Goal: Transaction & Acquisition: Purchase product/service

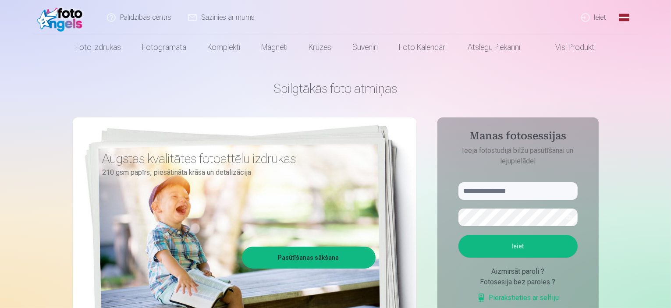
click at [597, 18] on link "Ieiet" at bounding box center [594, 17] width 42 height 35
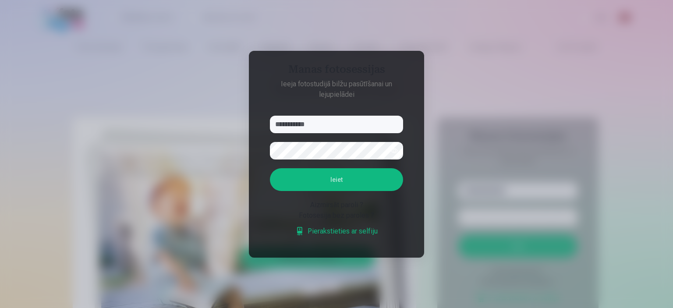
type input "**********"
click at [270, 168] on button "Ieiet" at bounding box center [336, 179] width 133 height 23
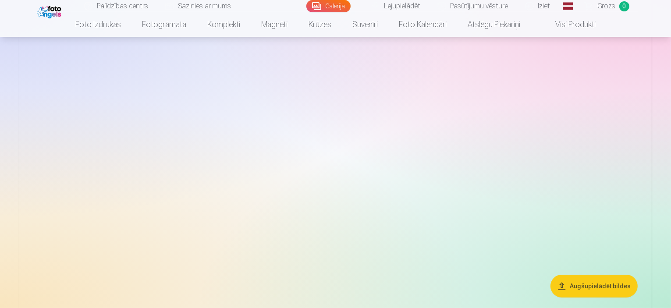
scroll to position [132, 0]
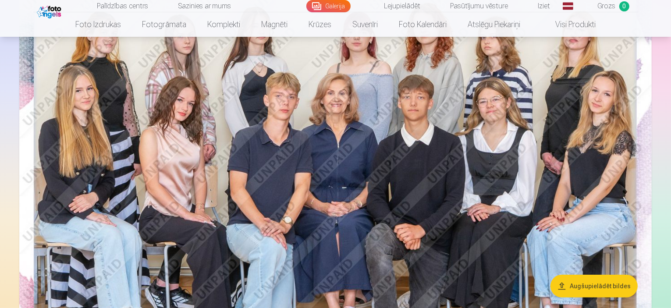
click at [607, 290] on button "Augšupielādēt bildes" at bounding box center [594, 286] width 87 height 23
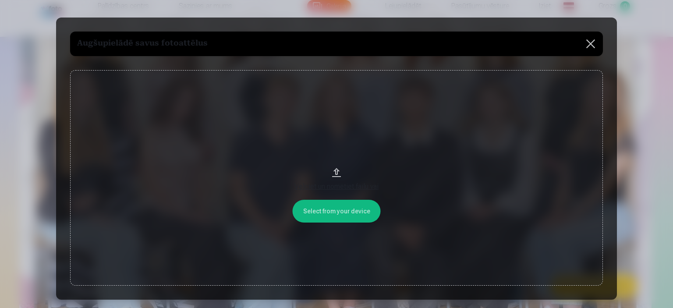
click at [589, 44] on button at bounding box center [591, 44] width 25 height 25
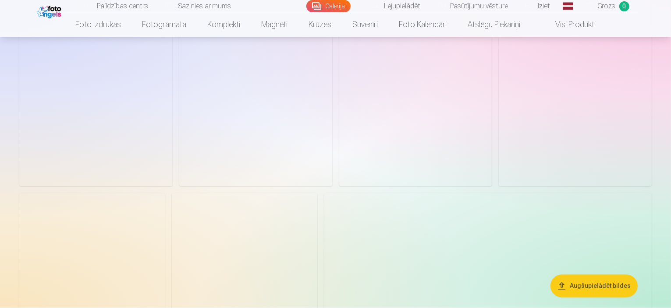
scroll to position [1666, 0]
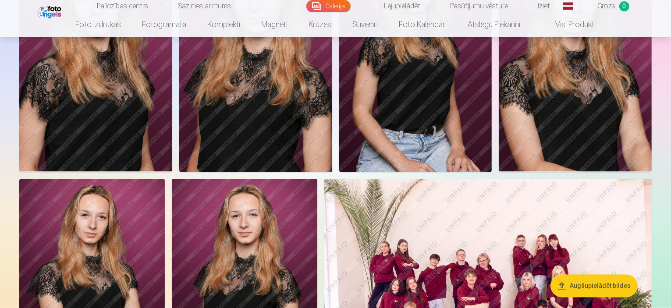
click at [590, 287] on button "Augšupielādēt bildes" at bounding box center [594, 286] width 87 height 23
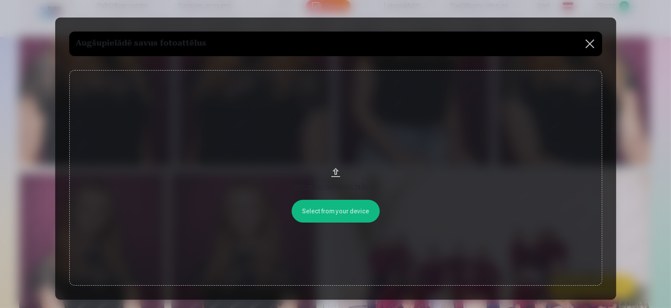
scroll to position [1670, 0]
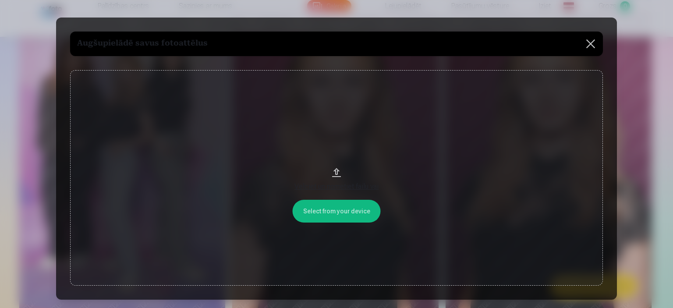
click at [338, 211] on button "Velciet un nometiet failu vai" at bounding box center [336, 178] width 533 height 216
click at [337, 190] on div "Velciet un nometiet failu vai" at bounding box center [337, 186] width 516 height 11
click at [594, 40] on button at bounding box center [591, 44] width 25 height 25
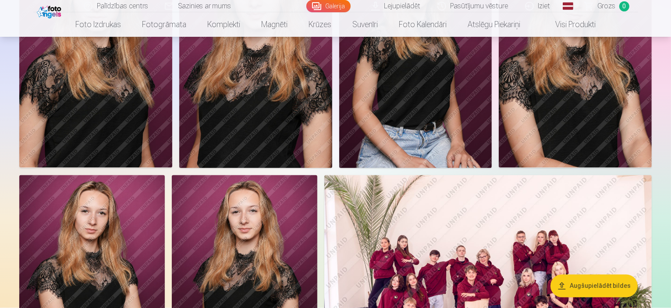
click at [172, 168] on img at bounding box center [95, 53] width 153 height 229
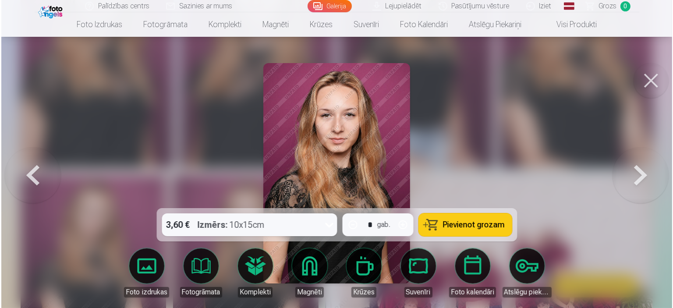
scroll to position [1674, 0]
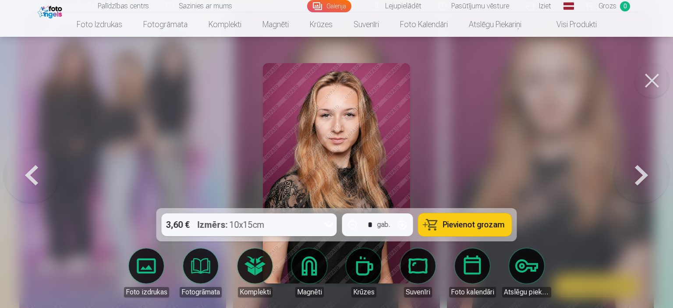
click at [473, 229] on span "Pievienot grozam" at bounding box center [474, 225] width 62 height 8
click at [655, 77] on button at bounding box center [652, 80] width 35 height 35
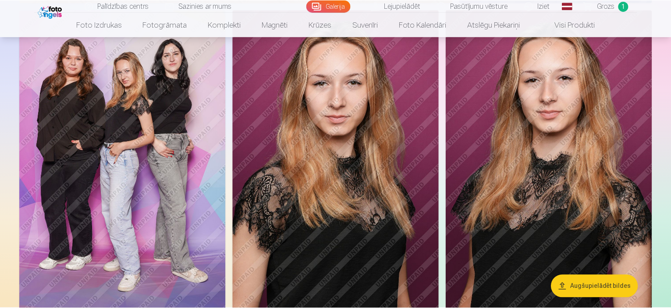
scroll to position [1670, 0]
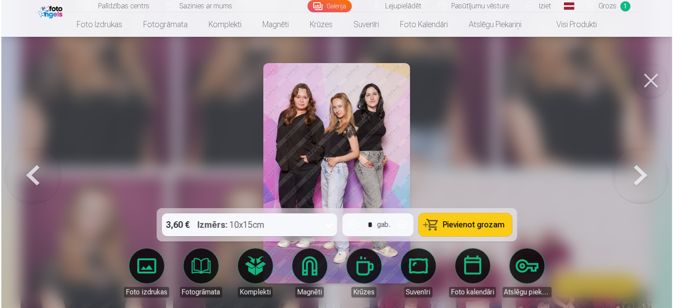
scroll to position [1674, 0]
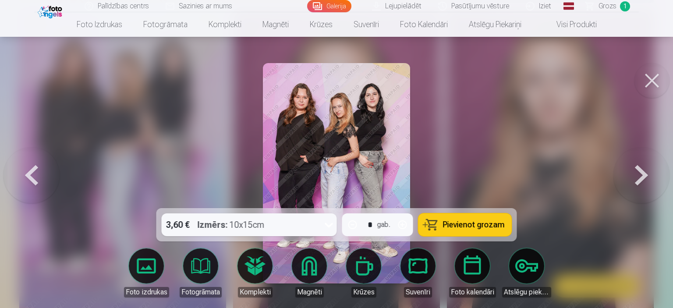
click at [471, 229] on span "Pievienot grozam" at bounding box center [474, 225] width 62 height 8
click at [652, 80] on button at bounding box center [652, 80] width 35 height 35
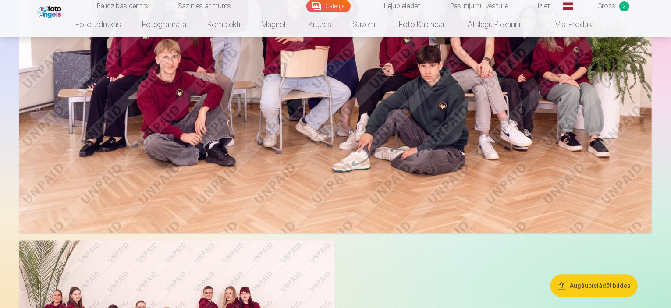
scroll to position [2284, 0]
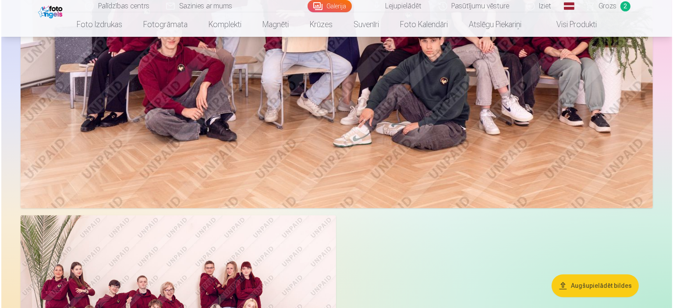
scroll to position [2290, 0]
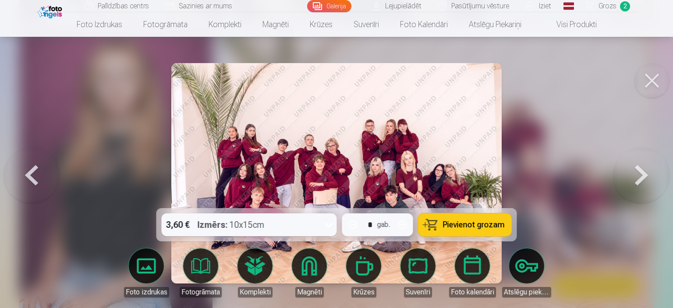
click at [484, 229] on span "Pievienot grozam" at bounding box center [474, 225] width 62 height 8
drag, startPoint x: 658, startPoint y: 81, endPoint x: 652, endPoint y: 78, distance: 5.9
click at [658, 81] on button at bounding box center [652, 80] width 35 height 35
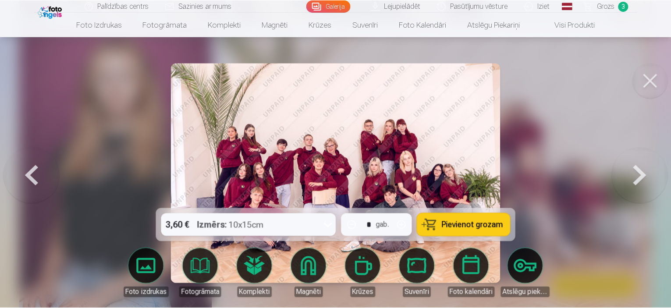
scroll to position [2284, 0]
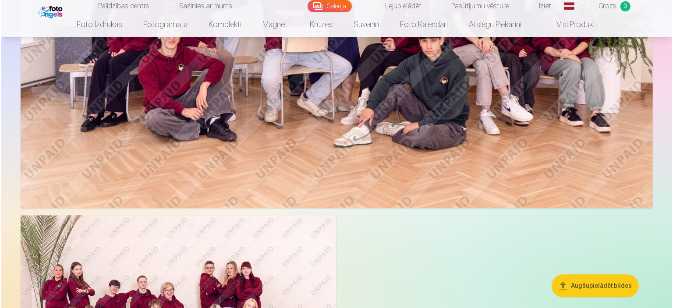
scroll to position [2290, 0]
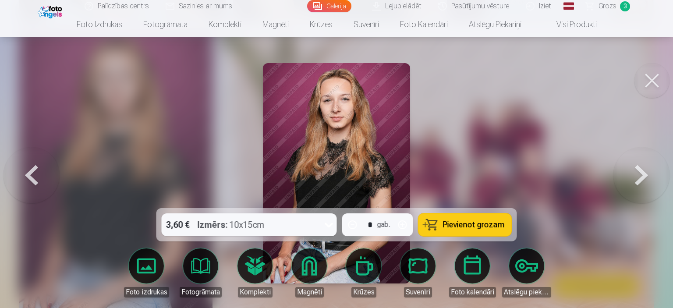
click at [497, 228] on span "Pievienot grozam" at bounding box center [474, 225] width 62 height 8
drag, startPoint x: 651, startPoint y: 80, endPoint x: 646, endPoint y: 83, distance: 6.3
click at [651, 81] on button at bounding box center [652, 80] width 35 height 35
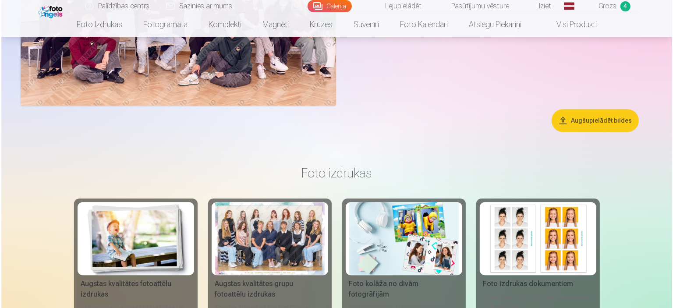
scroll to position [2678, 0]
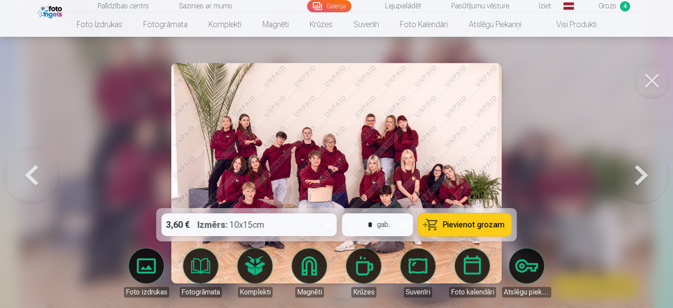
click at [481, 224] on span "Pievienot grozam" at bounding box center [474, 225] width 62 height 8
click at [655, 81] on button at bounding box center [652, 80] width 35 height 35
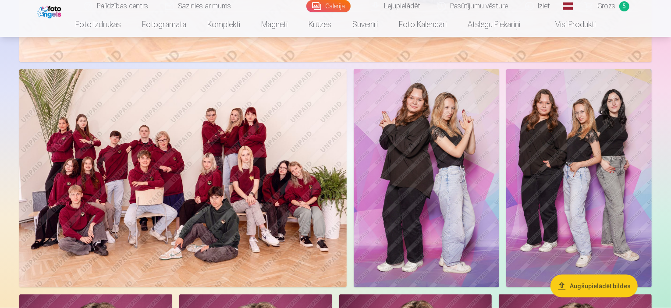
scroll to position [1311, 0]
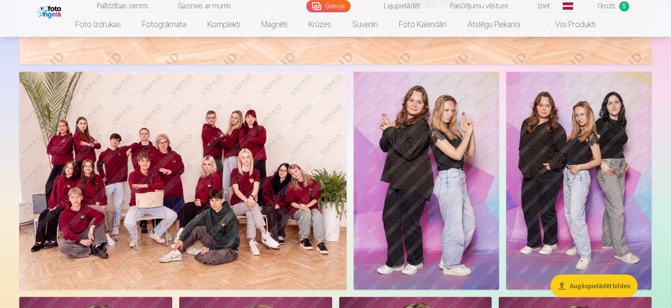
click at [499, 144] on img at bounding box center [427, 181] width 146 height 218
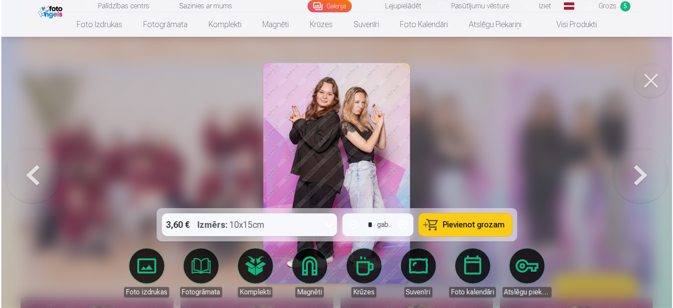
scroll to position [1314, 0]
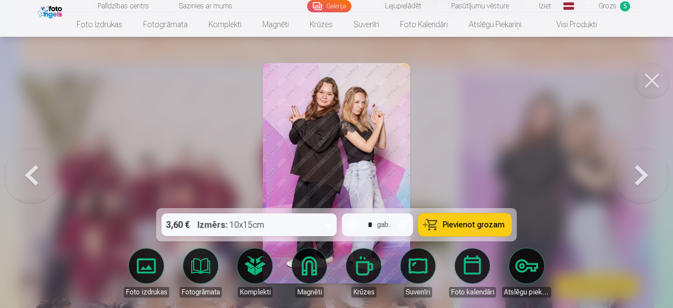
click at [477, 227] on span "Pievienot grozam" at bounding box center [474, 225] width 62 height 8
click at [657, 85] on button at bounding box center [652, 80] width 35 height 35
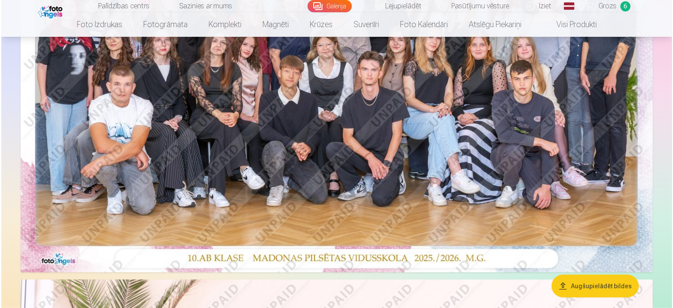
scroll to position [566, 0]
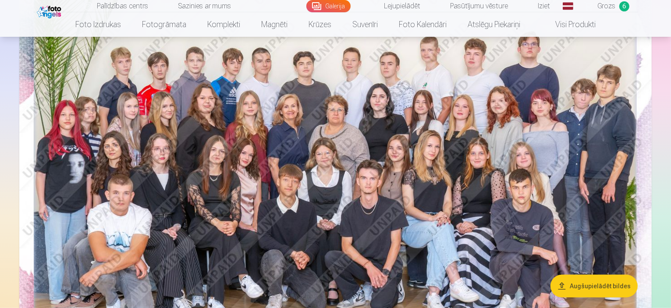
click at [537, 153] on img at bounding box center [335, 171] width 633 height 422
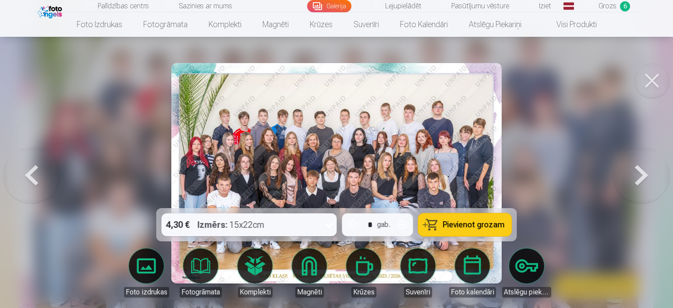
click at [470, 230] on button "Pievienot grozam" at bounding box center [465, 224] width 93 height 23
click at [656, 76] on button at bounding box center [652, 80] width 35 height 35
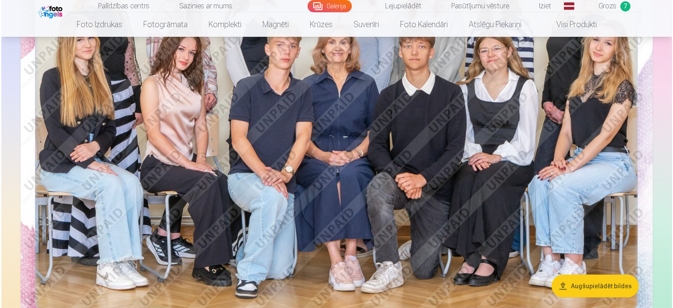
scroll to position [126, 0]
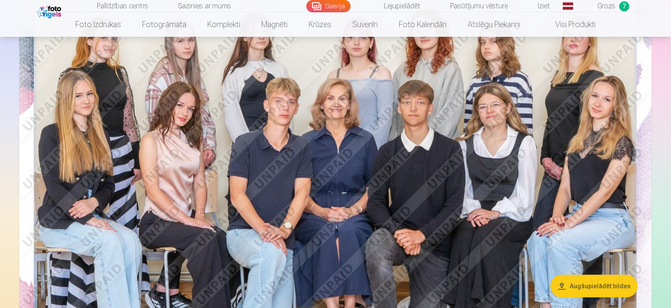
click at [562, 145] on img at bounding box center [335, 181] width 633 height 422
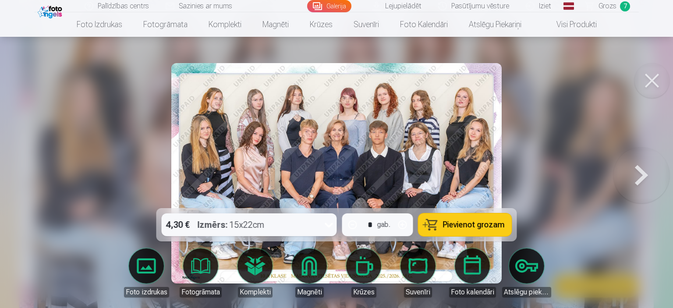
click at [471, 227] on span "Pievienot grozam" at bounding box center [474, 225] width 62 height 8
click at [606, 7] on span "Grozs" at bounding box center [608, 6] width 18 height 11
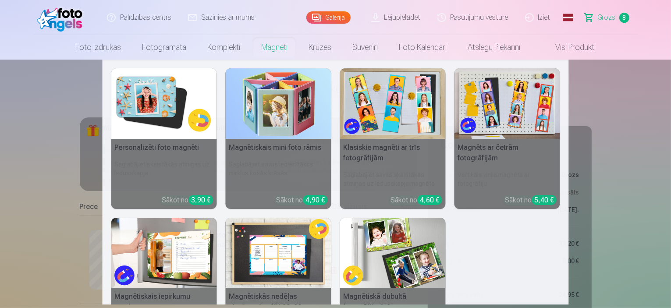
click at [274, 48] on link "Magnēti" at bounding box center [274, 47] width 47 height 25
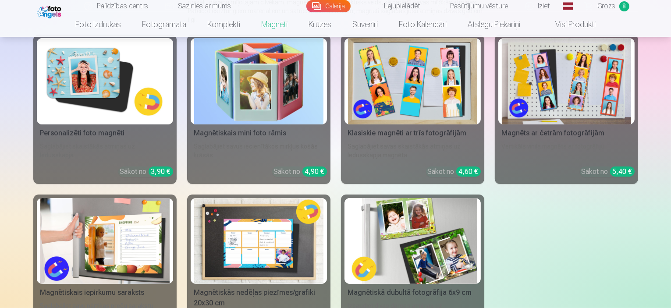
scroll to position [88, 0]
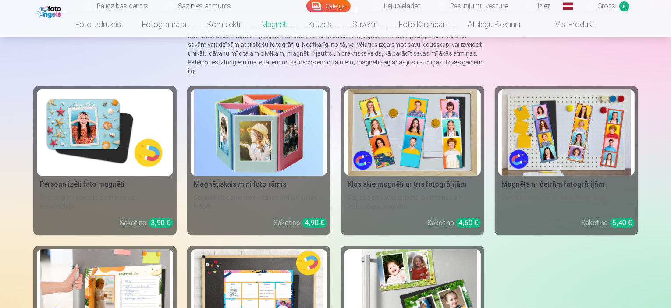
click at [82, 137] on img at bounding box center [104, 132] width 129 height 86
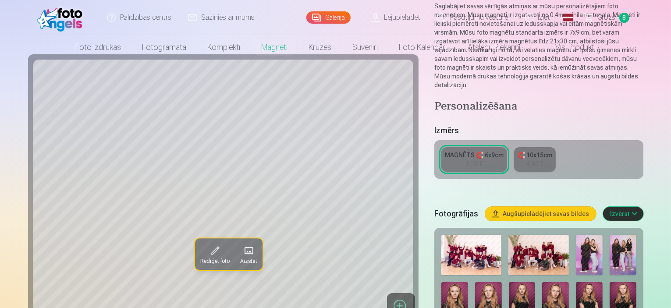
scroll to position [219, 0]
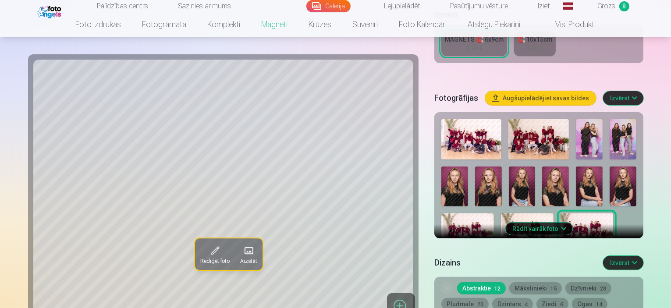
click at [610, 167] on img at bounding box center [623, 187] width 27 height 40
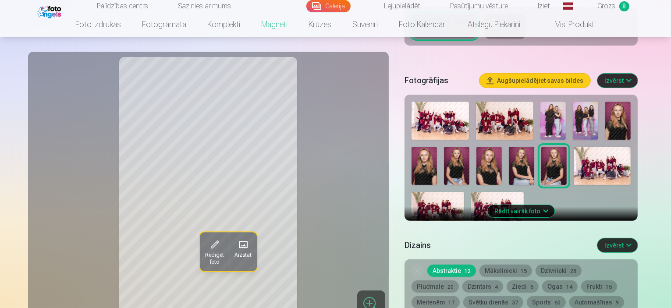
click at [623, 121] on img at bounding box center [617, 121] width 25 height 38
click at [437, 147] on img at bounding box center [424, 166] width 25 height 38
click at [619, 121] on img at bounding box center [617, 121] width 25 height 38
click at [587, 74] on button "Augšupielādējiet savas bildes" at bounding box center [535, 81] width 111 height 14
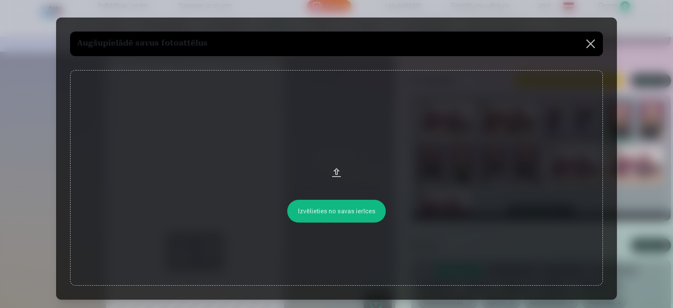
click at [589, 46] on button at bounding box center [591, 44] width 25 height 25
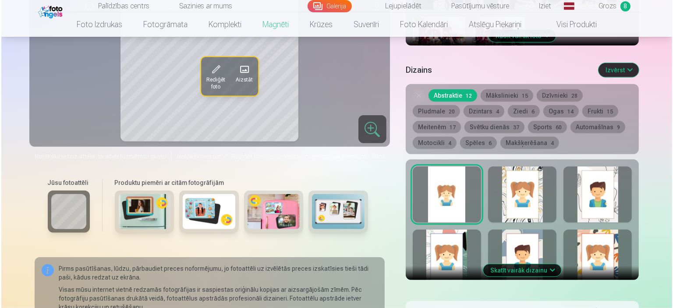
scroll to position [570, 0]
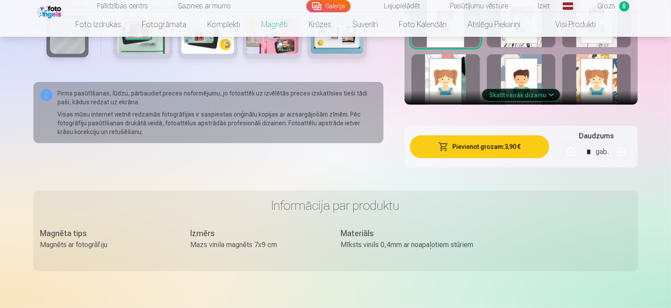
click at [509, 142] on button "Pievienot grozam : 3,90 €" at bounding box center [480, 146] width 140 height 23
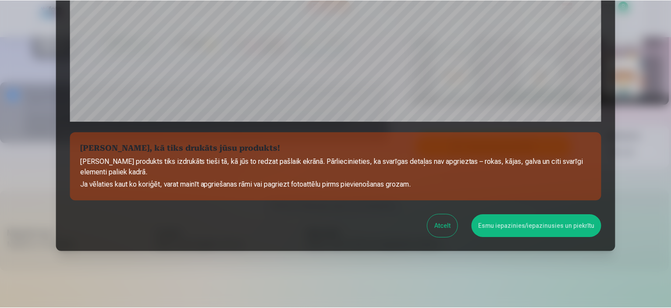
scroll to position [323, 0]
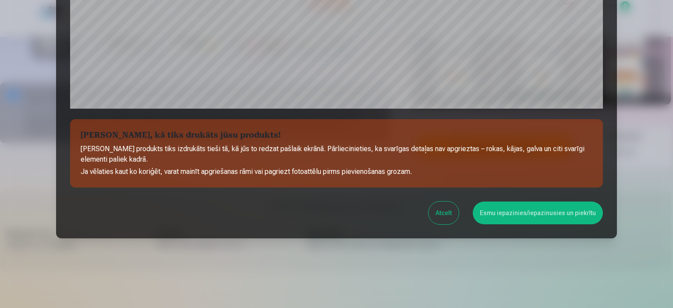
click at [554, 219] on button "Esmu iepazinies/iepazinusies un piekrītu" at bounding box center [538, 213] width 130 height 23
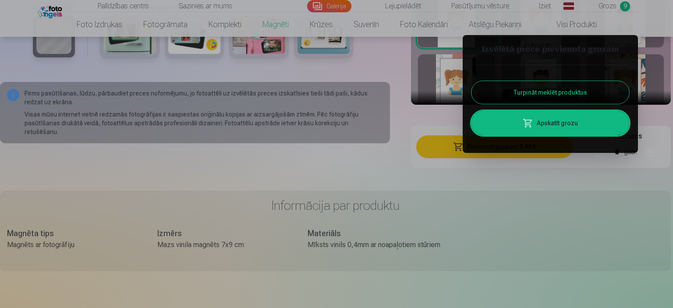
click at [569, 95] on button "Turpināt meklēt produktus" at bounding box center [551, 92] width 158 height 23
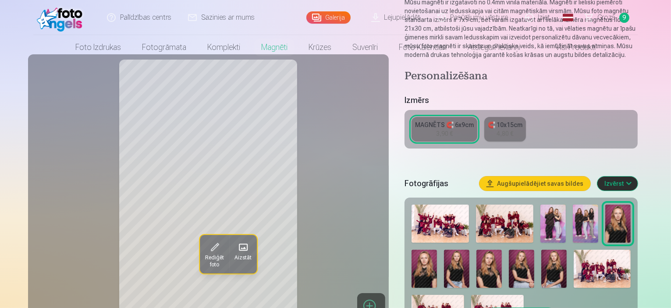
scroll to position [0, 0]
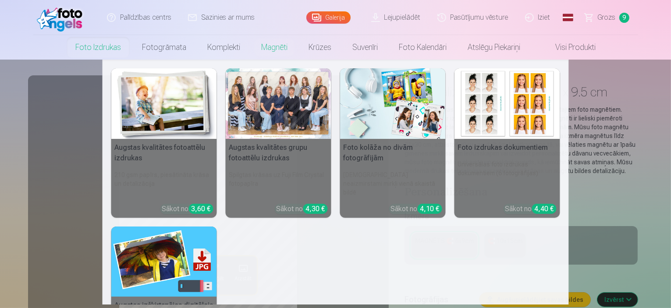
click at [106, 48] on link "Foto izdrukas" at bounding box center [98, 47] width 67 height 25
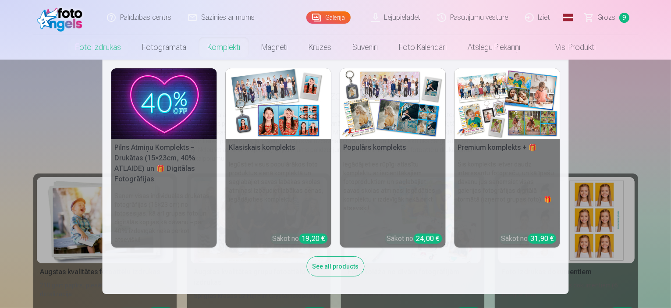
click at [226, 48] on link "Komplekti" at bounding box center [224, 47] width 54 height 25
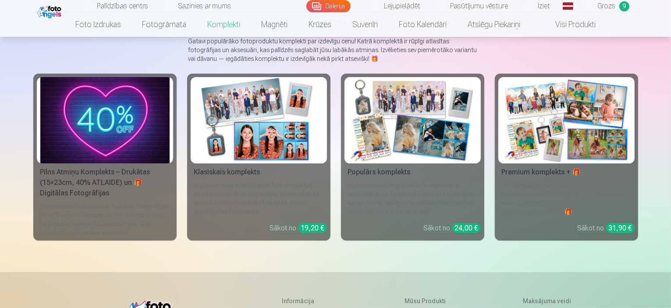
scroll to position [88, 0]
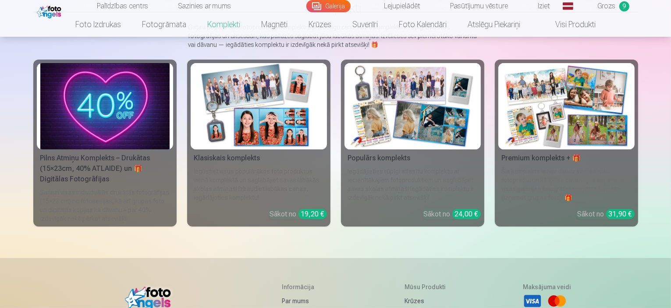
click at [238, 177] on link "Klasiskais komplekts Iegūstiet visus populārākos foto produktus vienā komplektā…" at bounding box center [258, 143] width 143 height 167
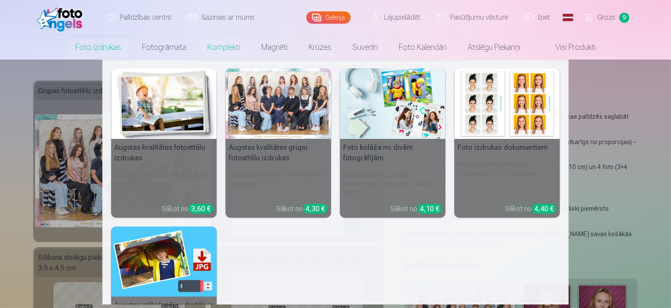
click at [100, 48] on link "Foto izdrukas" at bounding box center [98, 47] width 67 height 25
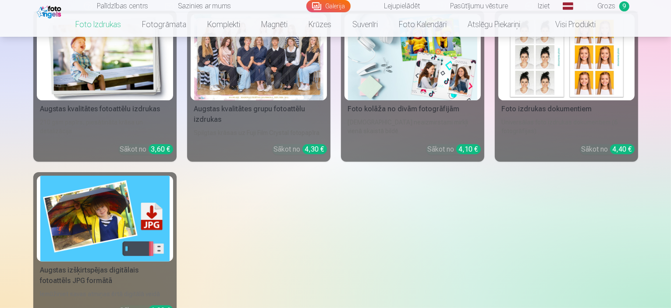
scroll to position [44, 0]
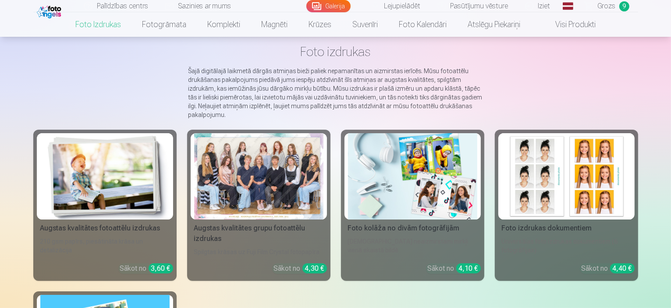
click at [270, 192] on div at bounding box center [258, 176] width 129 height 86
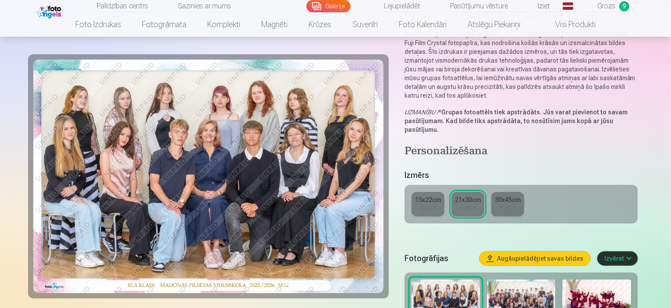
scroll to position [88, 0]
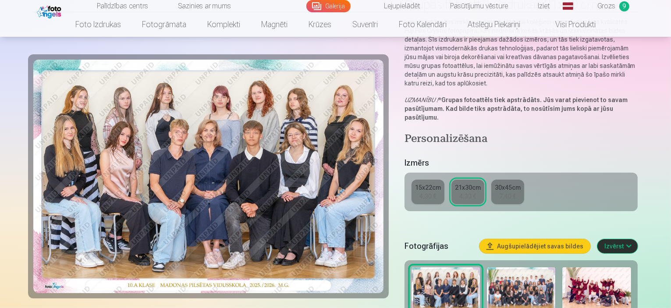
click at [430, 192] on div "4,30 €" at bounding box center [428, 196] width 17 height 9
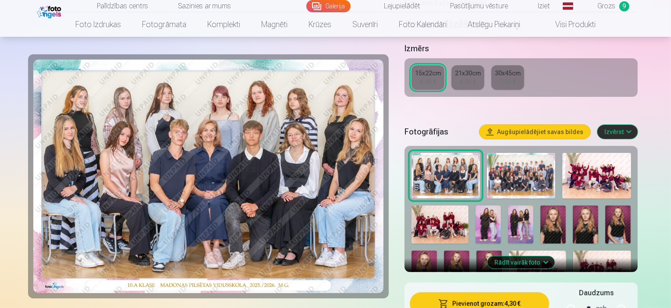
scroll to position [175, 0]
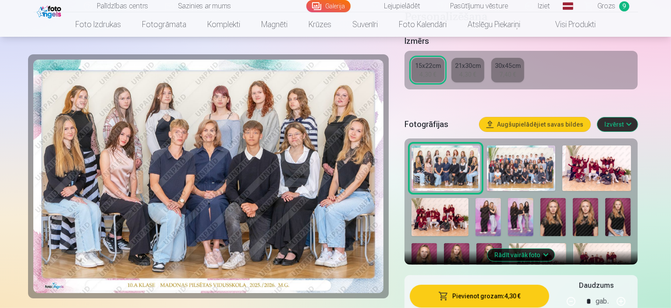
click at [502, 243] on img at bounding box center [489, 262] width 25 height 38
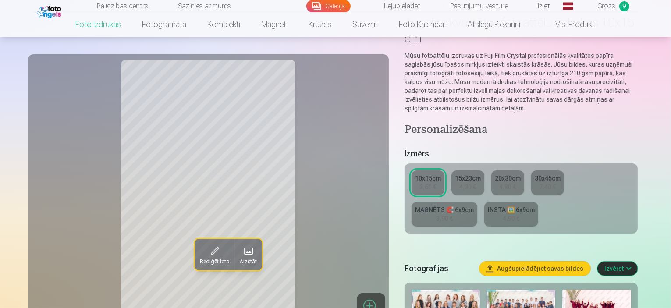
scroll to position [132, 0]
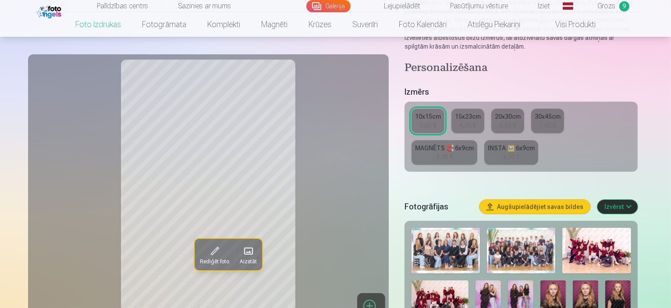
click at [541, 281] on img at bounding box center [553, 300] width 25 height 38
click at [573, 281] on img at bounding box center [585, 300] width 25 height 38
click at [541, 281] on img at bounding box center [553, 300] width 25 height 38
click at [605, 281] on img at bounding box center [617, 300] width 25 height 38
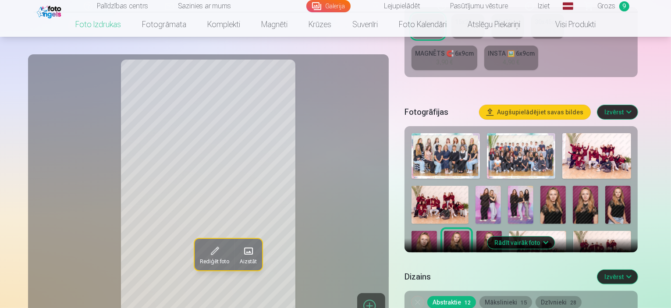
scroll to position [182, 0]
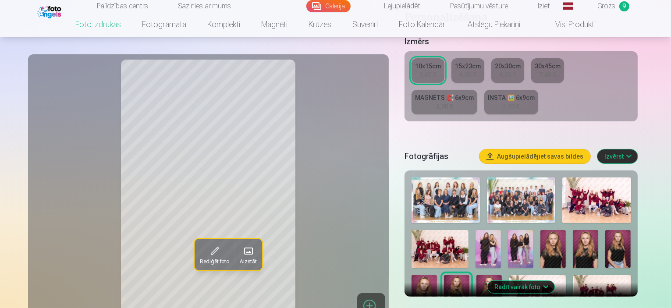
click at [502, 275] on img at bounding box center [489, 294] width 25 height 38
click at [605, 230] on img at bounding box center [617, 249] width 25 height 38
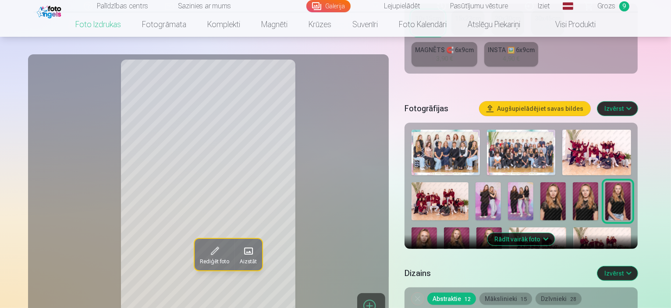
scroll to position [226, 0]
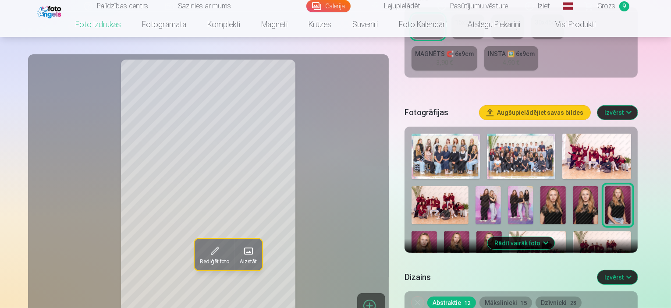
click at [541, 186] on img at bounding box center [553, 205] width 25 height 38
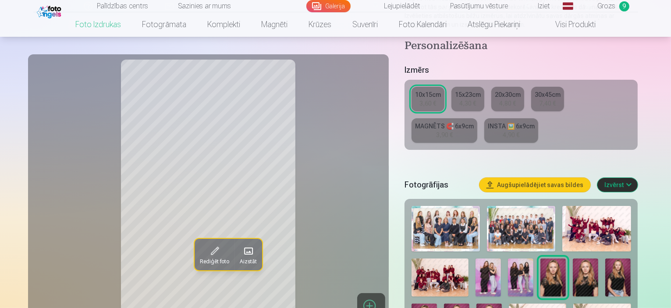
scroll to position [138, 0]
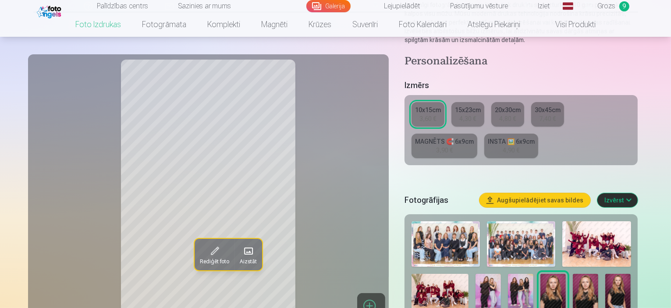
click at [476, 114] on div "4,30 €" at bounding box center [467, 118] width 17 height 9
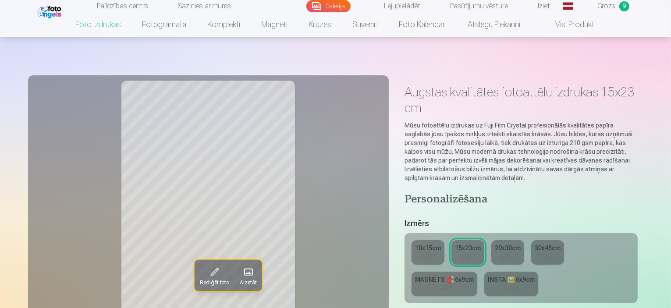
scroll to position [44, 0]
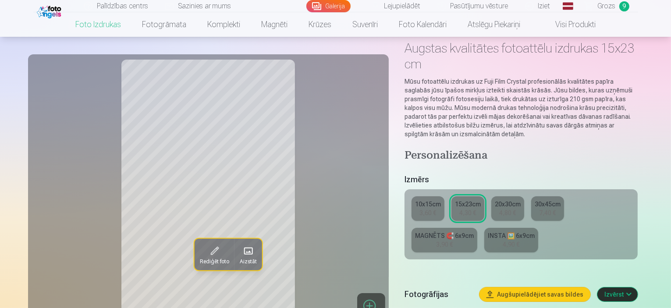
click at [484, 228] on link "INSTA 🖼️ 6x9cm 4,90 €" at bounding box center [511, 240] width 54 height 25
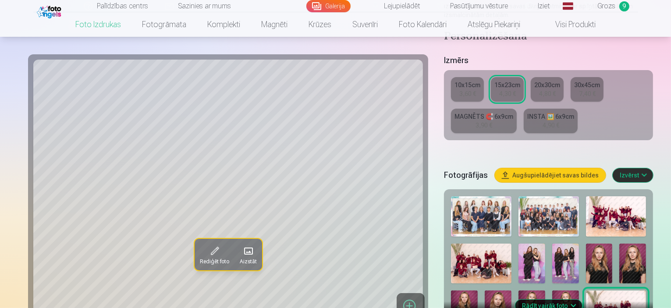
scroll to position [175, 0]
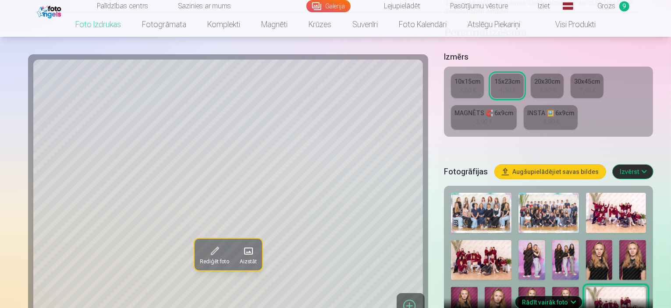
click at [579, 287] on img at bounding box center [565, 307] width 27 height 40
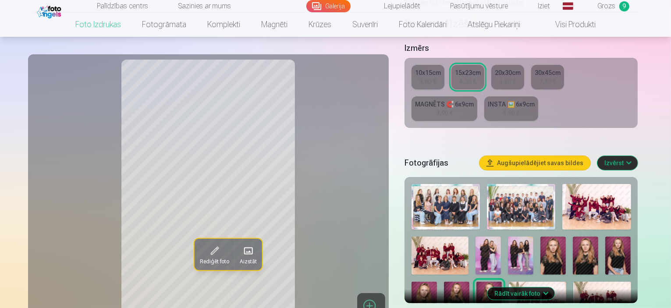
click at [470, 282] on img at bounding box center [456, 301] width 25 height 38
click at [541, 237] on img at bounding box center [553, 256] width 25 height 38
click at [573, 237] on img at bounding box center [585, 256] width 25 height 38
click at [541, 237] on img at bounding box center [553, 256] width 25 height 38
click at [575, 156] on button "Augšupielādējiet savas bildes" at bounding box center [535, 163] width 111 height 14
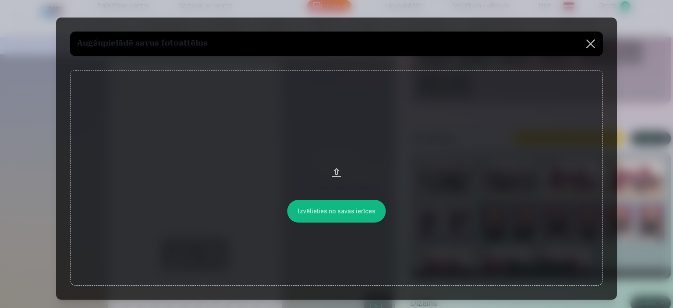
click at [589, 45] on button at bounding box center [591, 44] width 25 height 25
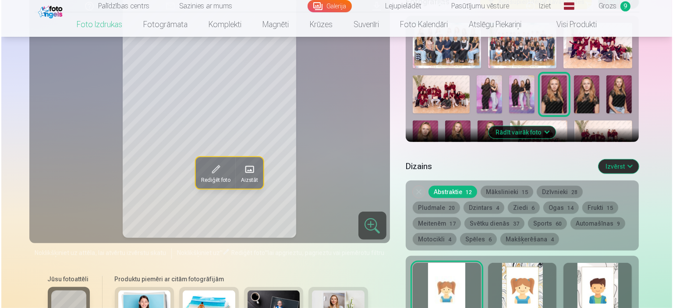
scroll to position [438, 0]
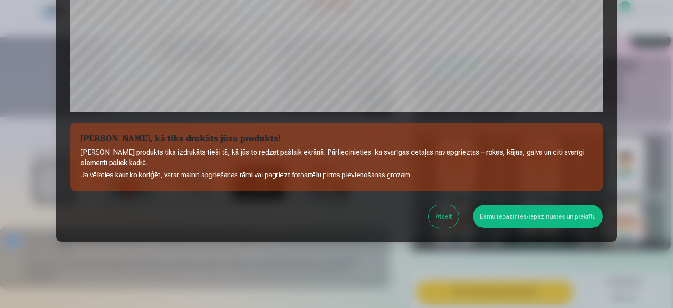
scroll to position [323, 0]
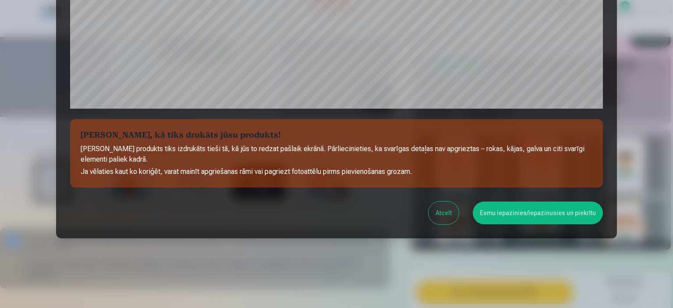
click at [542, 215] on button "Esmu iepazinies/iepazinusies un piekrītu" at bounding box center [538, 213] width 130 height 23
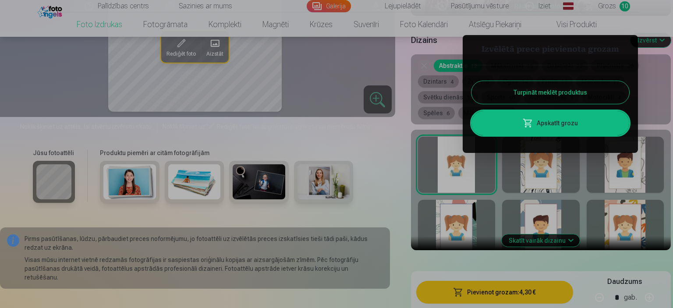
click at [591, 119] on link "Apskatīt grozu" at bounding box center [551, 123] width 158 height 25
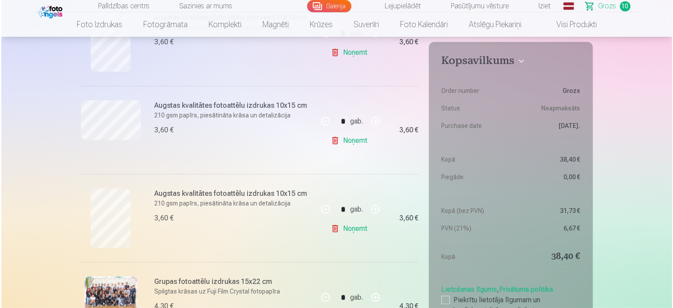
scroll to position [614, 0]
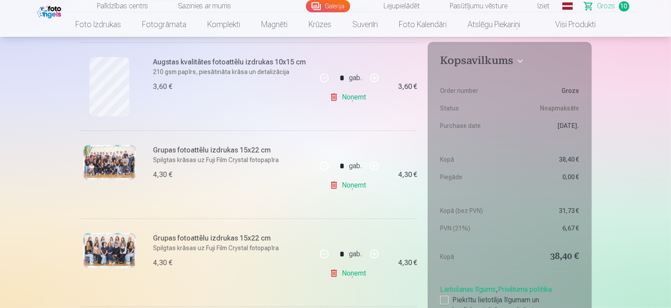
click at [114, 255] on img at bounding box center [109, 250] width 53 height 35
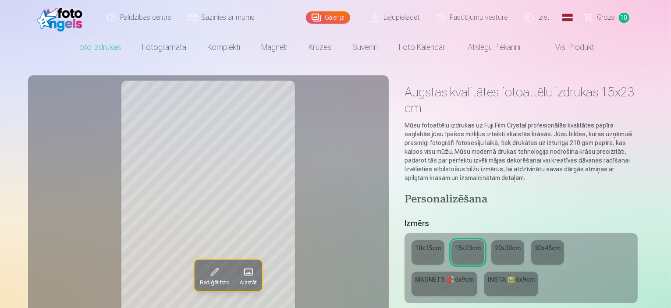
click at [610, 20] on span "Grozs" at bounding box center [607, 17] width 18 height 11
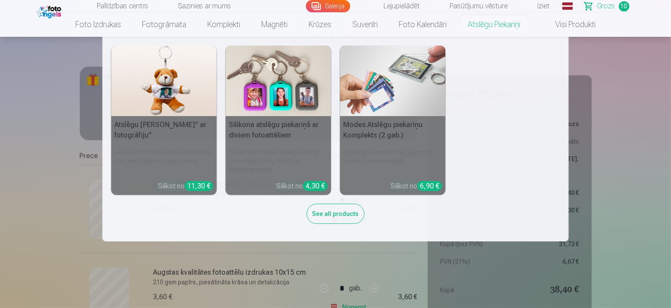
scroll to position [44, 0]
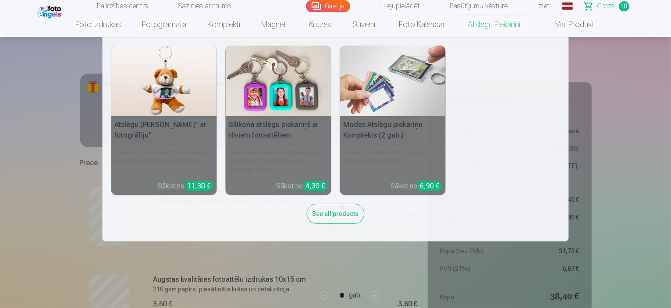
click at [334, 216] on div "See all products" at bounding box center [336, 214] width 58 height 20
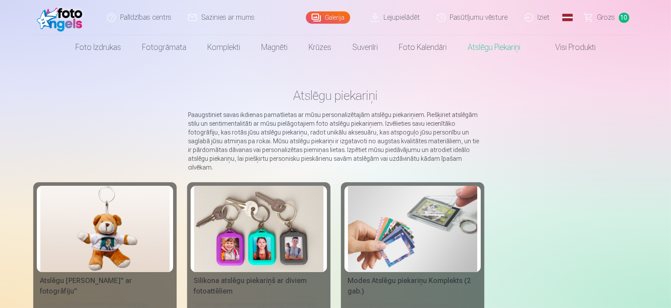
click at [605, 17] on span "Grozs" at bounding box center [607, 17] width 18 height 11
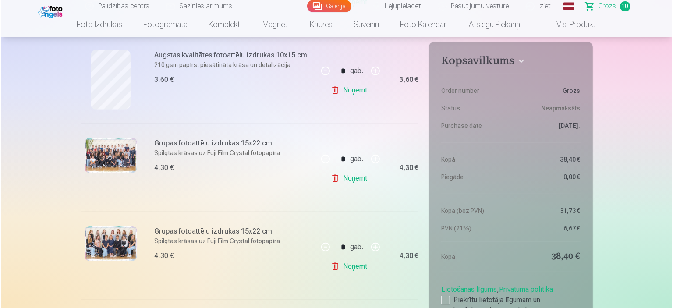
scroll to position [701, 0]
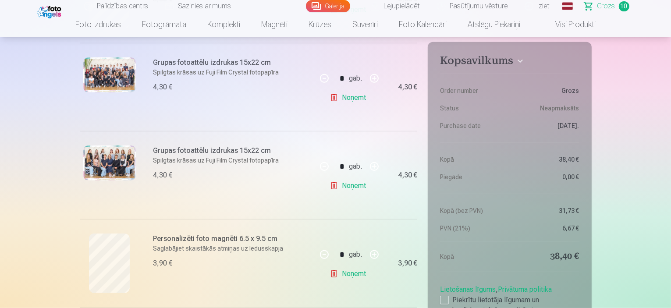
click at [114, 75] on img at bounding box center [109, 74] width 53 height 35
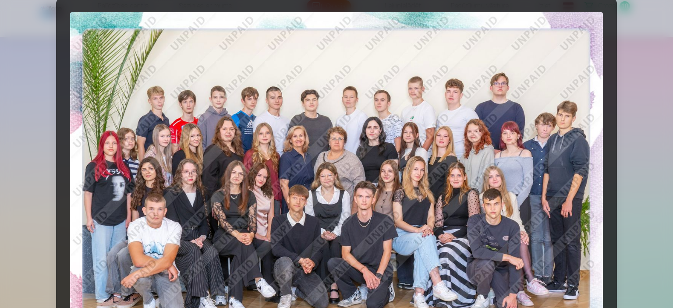
scroll to position [0, 0]
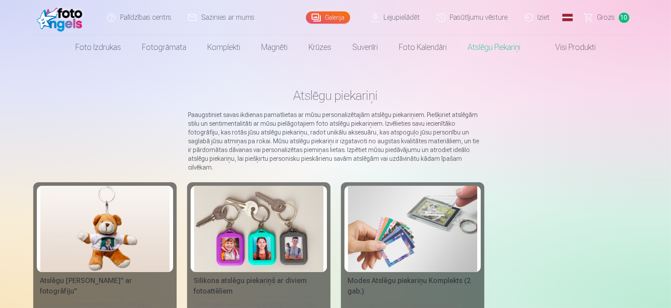
click at [608, 21] on span "Grozs" at bounding box center [607, 17] width 18 height 11
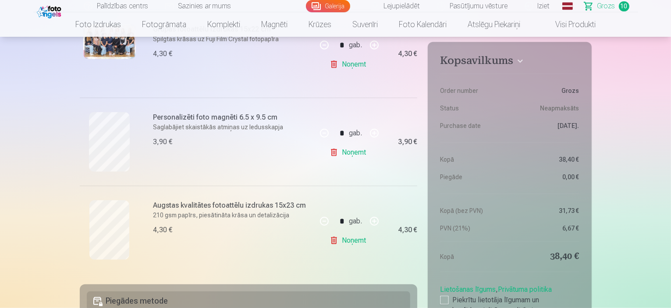
scroll to position [833, 0]
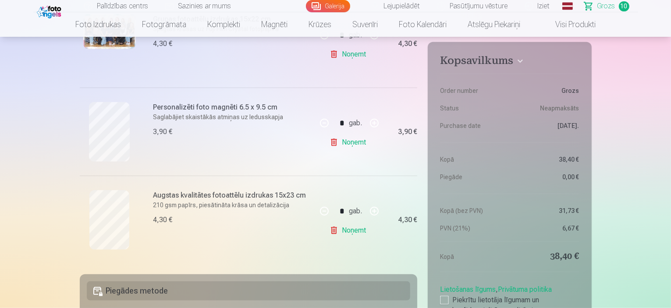
click at [352, 143] on link "Noņemt" at bounding box center [350, 143] width 40 height 18
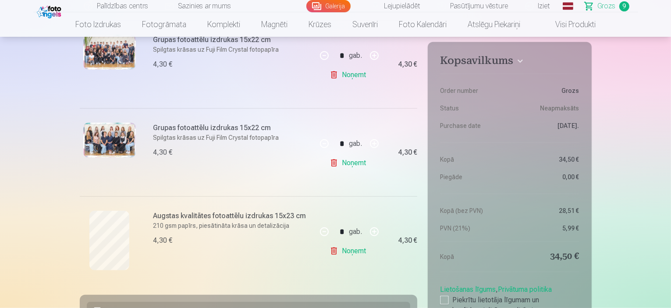
scroll to position [789, 0]
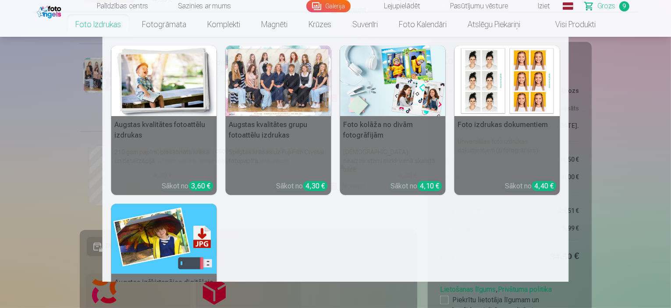
click at [96, 26] on link "Foto izdrukas" at bounding box center [98, 24] width 67 height 25
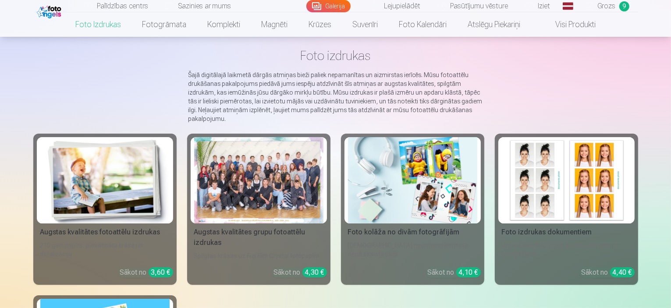
scroll to position [88, 0]
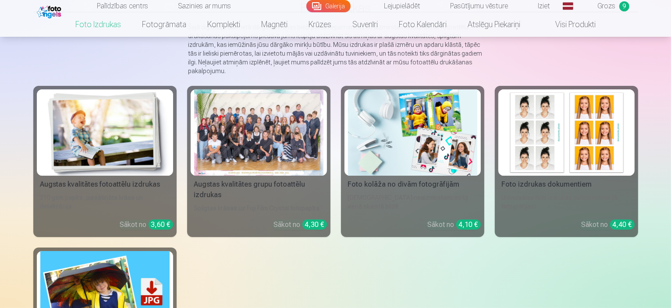
click at [76, 190] on div "Augstas kvalitātes fotoattēlu izdrukas" at bounding box center [105, 184] width 136 height 11
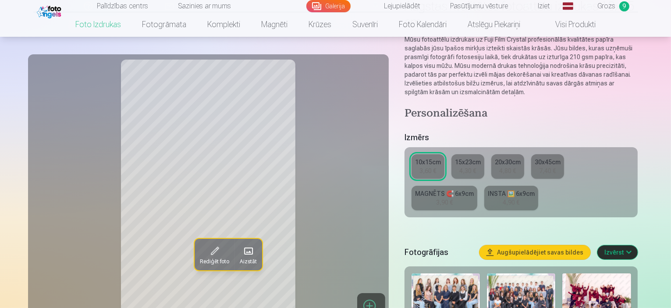
scroll to position [88, 0]
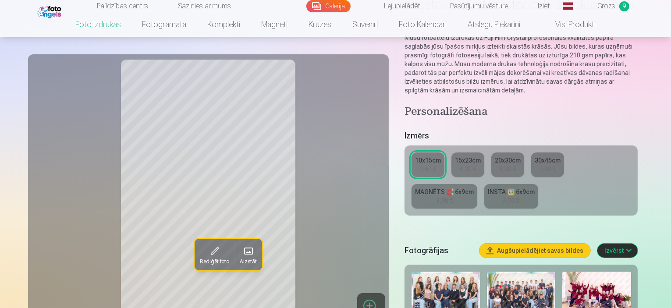
click at [517, 156] on div "20x30cm" at bounding box center [508, 160] width 26 height 9
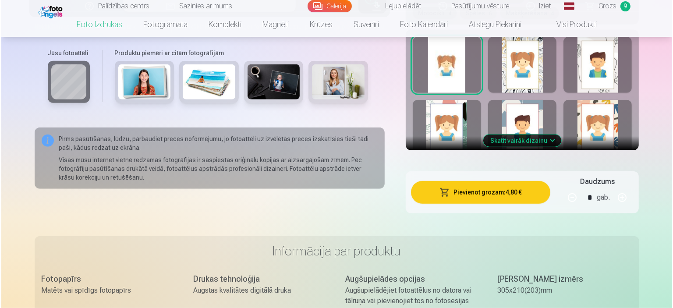
scroll to position [570, 0]
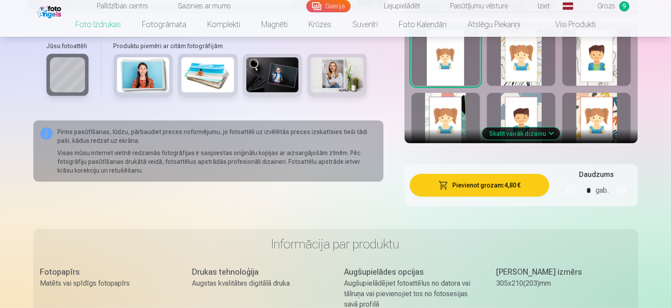
click at [490, 174] on button "Pievienot grozam : 4,80 €" at bounding box center [480, 185] width 140 height 23
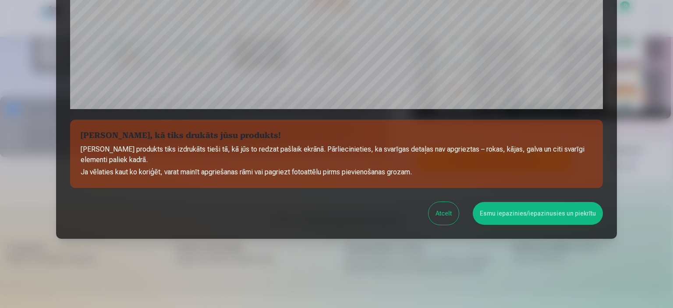
scroll to position [323, 0]
click at [538, 215] on button "Esmu iepazinies/iepazinusies un piekrītu" at bounding box center [538, 213] width 130 height 23
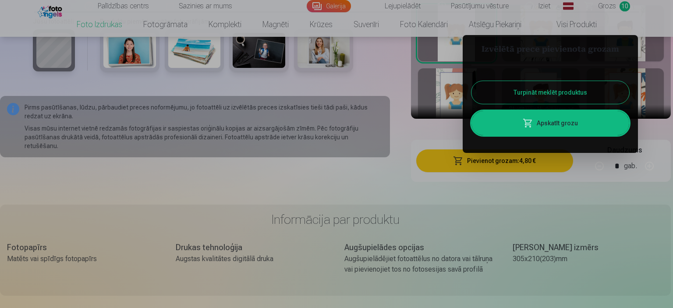
click at [565, 123] on link "Apskatīt grozu" at bounding box center [551, 123] width 158 height 25
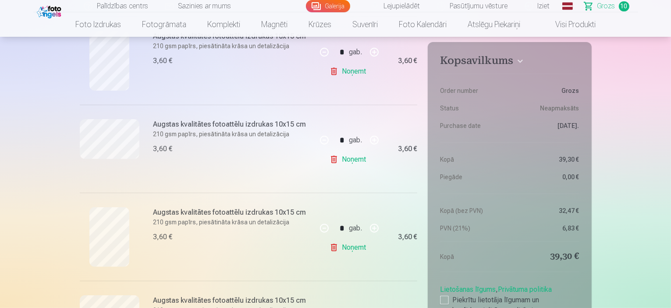
scroll to position [307, 0]
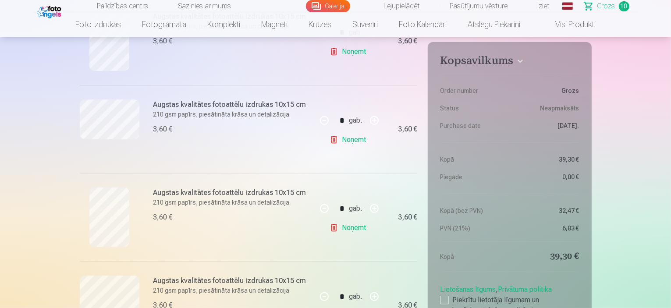
click at [359, 141] on link "Noņemt" at bounding box center [350, 140] width 40 height 18
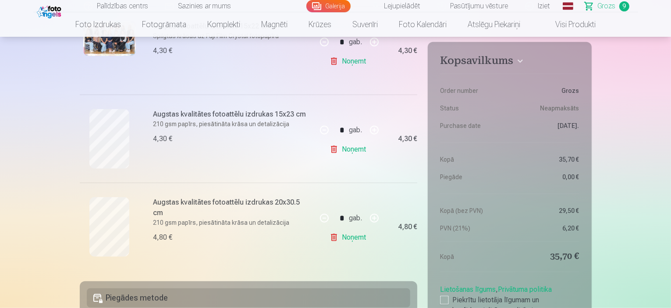
scroll to position [745, 0]
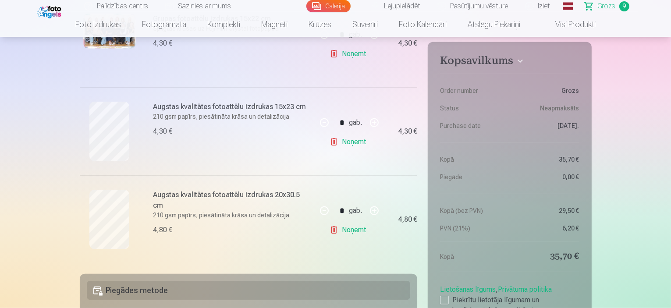
click at [358, 141] on link "Noņemt" at bounding box center [350, 142] width 40 height 18
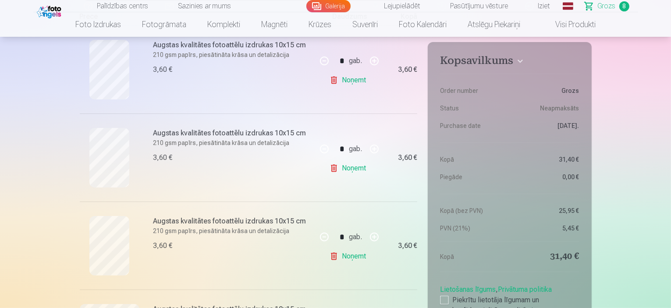
scroll to position [175, 0]
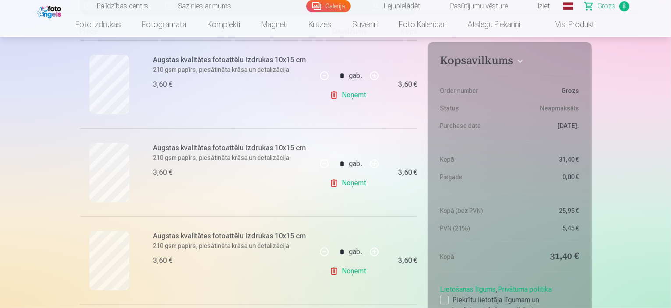
click at [356, 272] on link "Noņemt" at bounding box center [350, 272] width 40 height 18
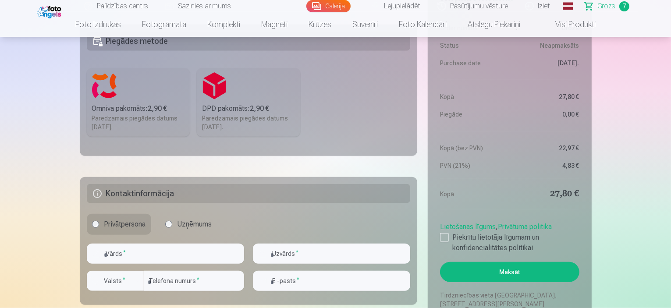
scroll to position [833, 0]
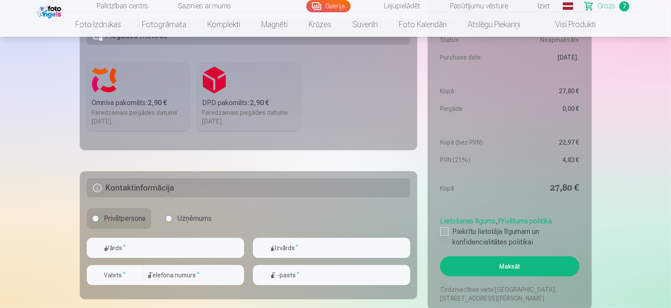
click at [443, 233] on div at bounding box center [444, 232] width 9 height 9
click at [135, 249] on input "text" at bounding box center [165, 248] width 157 height 20
type input "******"
type input "********"
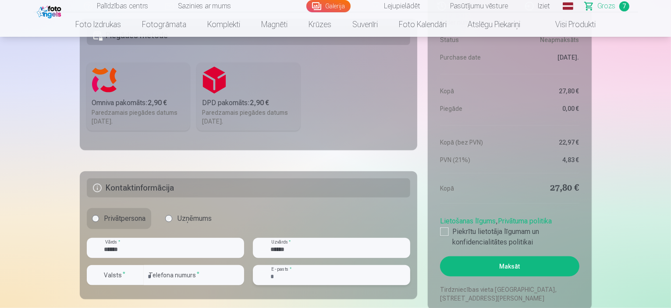
type input "**********"
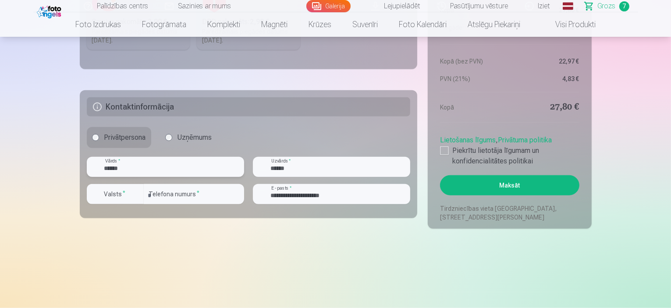
scroll to position [964, 0]
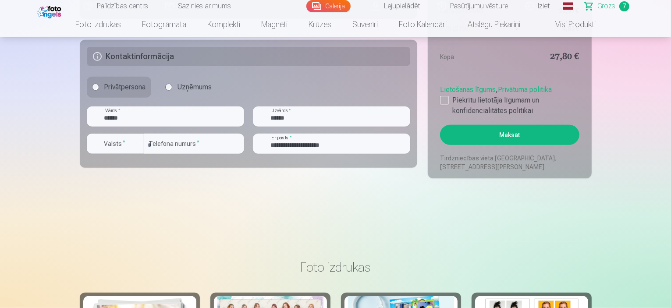
click at [509, 137] on button "Maksāt" at bounding box center [509, 135] width 139 height 20
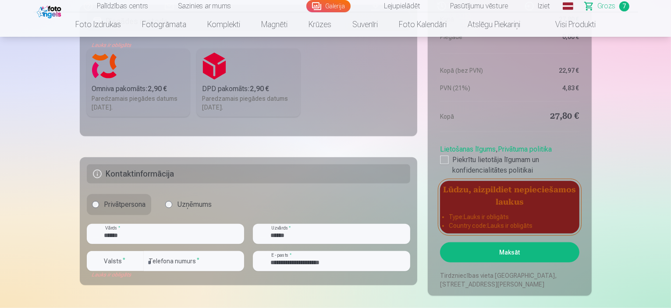
scroll to position [833, 0]
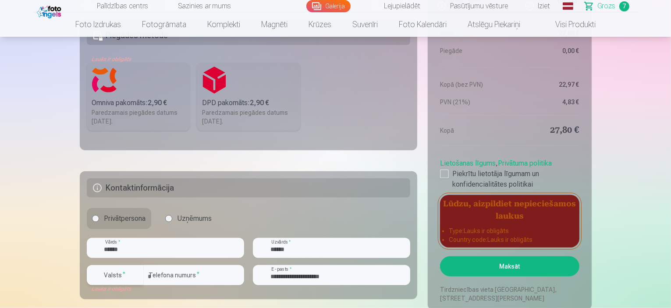
click at [137, 276] on div "button" at bounding box center [137, 275] width 11 height 11
click at [139, 296] on li "+371 Latvija" at bounding box center [125, 296] width 62 height 18
click at [530, 267] on button "Maksāt" at bounding box center [509, 266] width 139 height 20
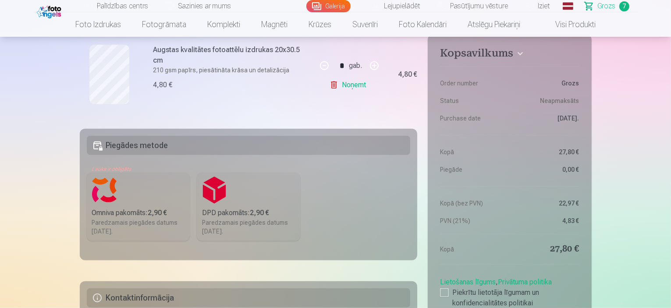
scroll to position [745, 0]
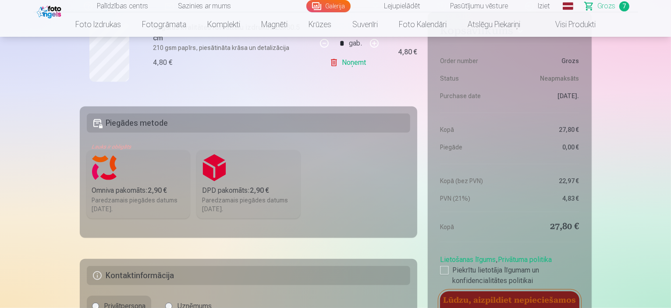
click at [110, 184] on label "Omniva pakomāts : 2,90 € Paredzamais piegādes datums 25.10.2025." at bounding box center [138, 184] width 103 height 68
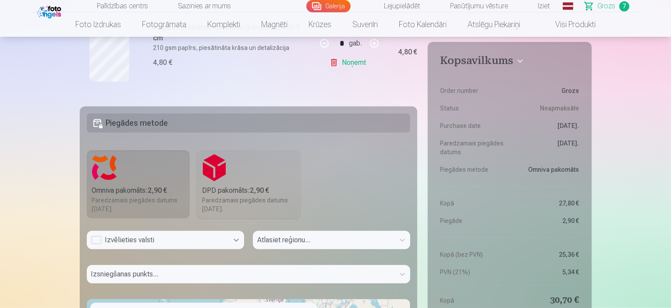
click at [233, 245] on div "Izvēlieties valsti" at bounding box center [165, 243] width 157 height 25
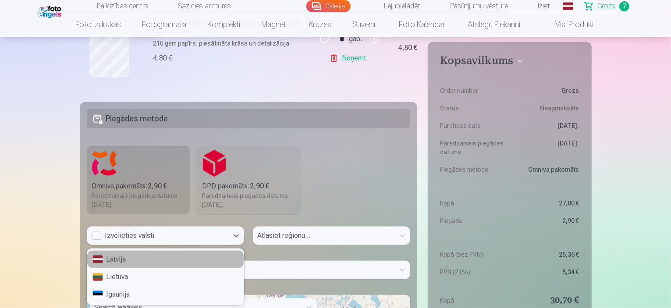
click at [174, 261] on div "Latvija" at bounding box center [165, 260] width 157 height 18
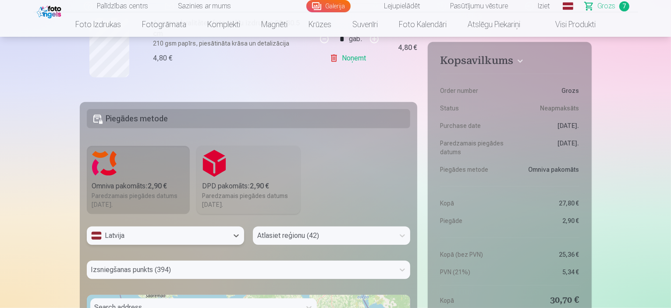
scroll to position [825, 0]
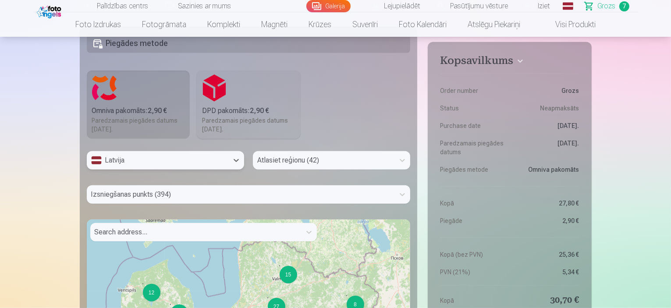
click at [321, 170] on div "Atlasiet reģionu (42)" at bounding box center [331, 160] width 157 height 18
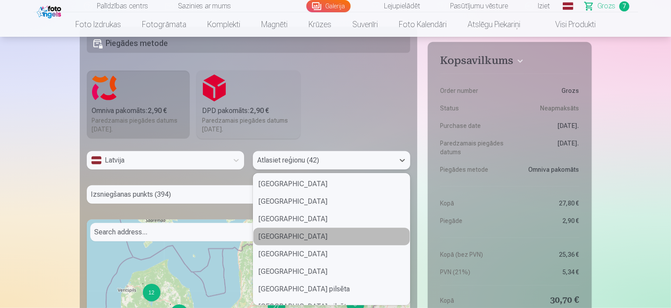
type input "*"
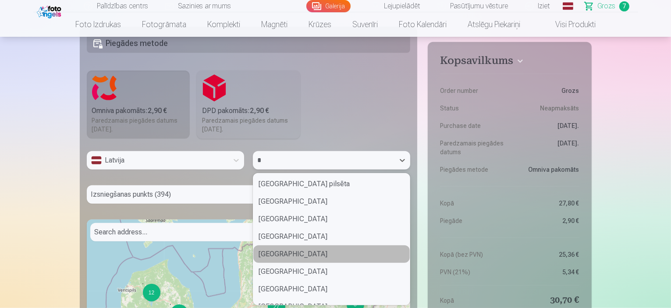
click at [308, 255] on div "Madonas novads" at bounding box center [331, 255] width 157 height 18
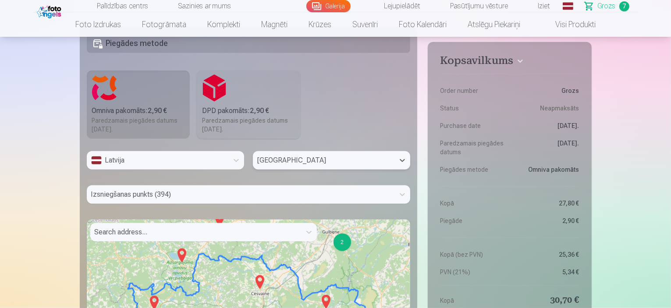
scroll to position [859, 0]
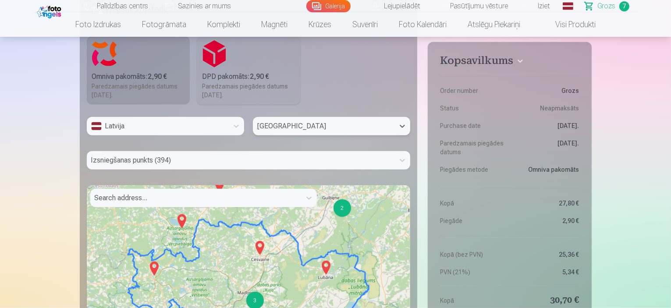
click at [324, 170] on div "Izsniegšanas punkts (394)" at bounding box center [249, 160] width 324 height 18
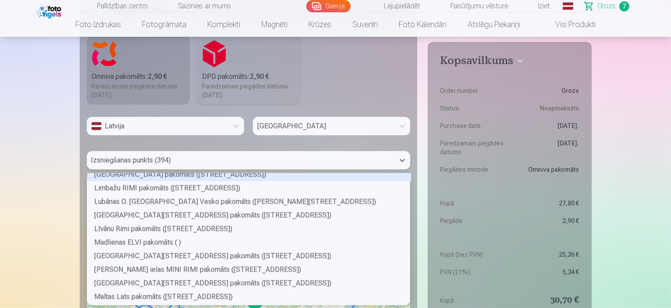
scroll to position [1797, 0]
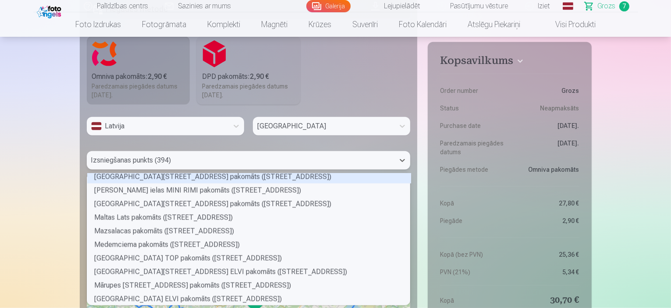
click at [212, 178] on div "Madonas Raiņa ielas 34 pakomāts (Raiņa iela 34)" at bounding box center [249, 177] width 324 height 14
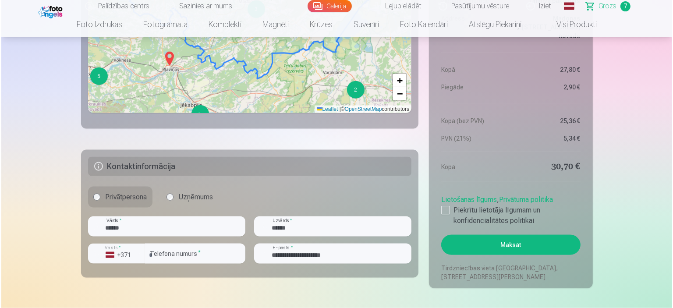
scroll to position [1166, 0]
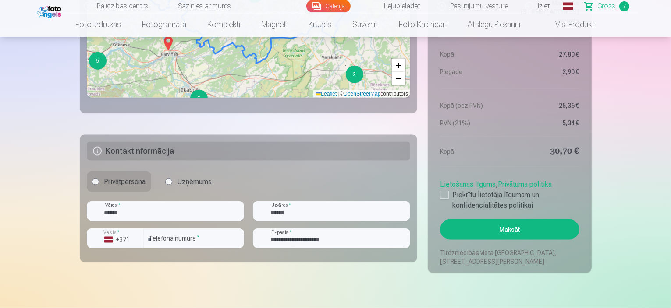
click at [516, 230] on button "Maksāt" at bounding box center [509, 230] width 139 height 20
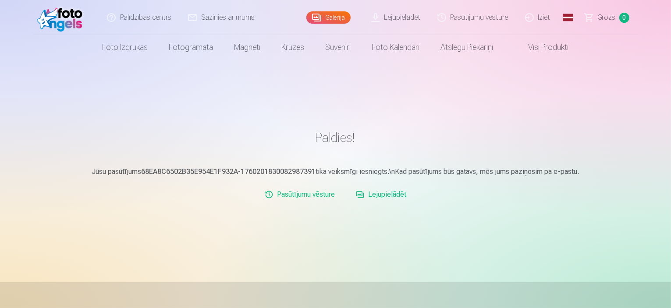
click at [393, 196] on link "Lejupielādēt" at bounding box center [380, 195] width 57 height 18
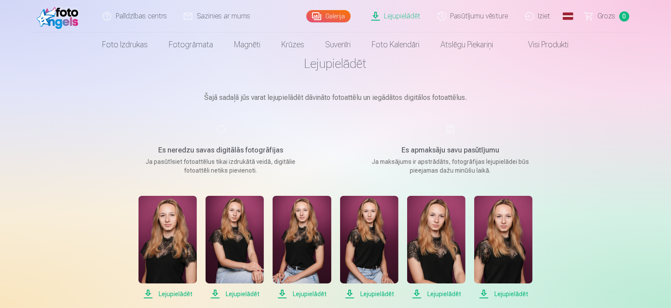
scroll to position [175, 0]
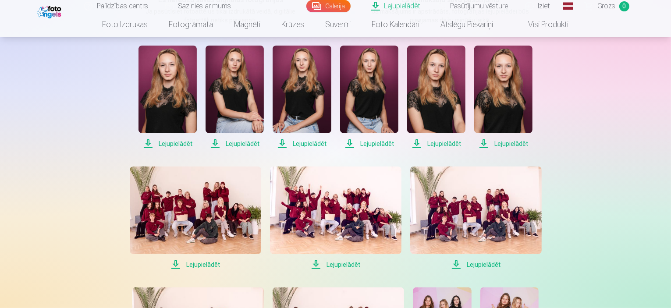
drag, startPoint x: 517, startPoint y: 143, endPoint x: 503, endPoint y: 144, distance: 14.1
click at [516, 143] on span "Lejupielādēt" at bounding box center [503, 144] width 58 height 11
click at [445, 144] on span "Lejupielādēt" at bounding box center [436, 144] width 58 height 11
click at [375, 143] on span "Lejupielādēt" at bounding box center [369, 144] width 58 height 11
click at [307, 143] on span "Lejupielādēt" at bounding box center [302, 144] width 58 height 11
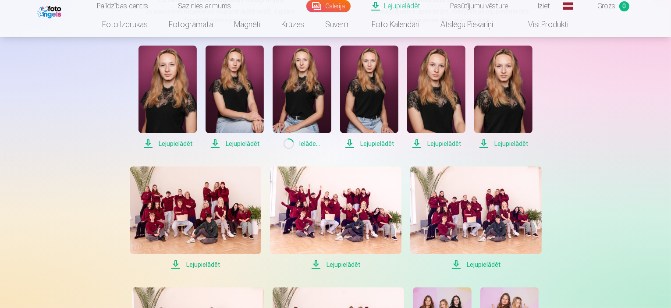
click at [235, 145] on span "Lejupielādēt" at bounding box center [235, 144] width 58 height 11
click at [173, 145] on span "Lejupielādēt" at bounding box center [168, 144] width 58 height 11
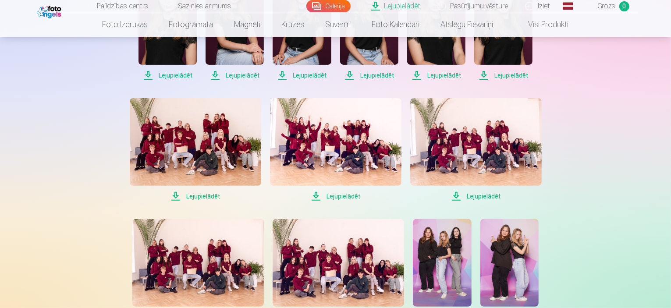
scroll to position [307, 0]
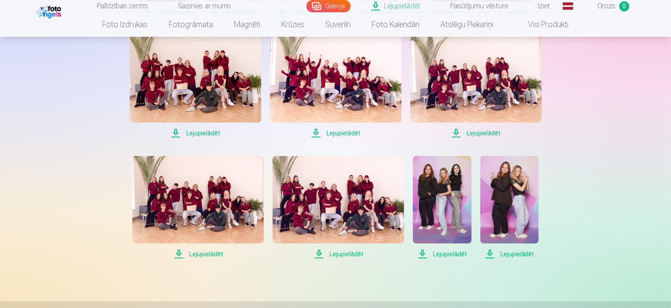
click at [205, 131] on span "Lejupielādēt" at bounding box center [196, 133] width 132 height 11
click at [349, 133] on span "Lejupielādēt" at bounding box center [336, 133] width 132 height 11
click at [491, 132] on span "Lejupielādēt" at bounding box center [476, 133] width 132 height 11
click at [447, 253] on span "Lejupielādēt" at bounding box center [442, 254] width 58 height 11
click at [521, 253] on span "Lejupielādēt" at bounding box center [509, 254] width 58 height 11
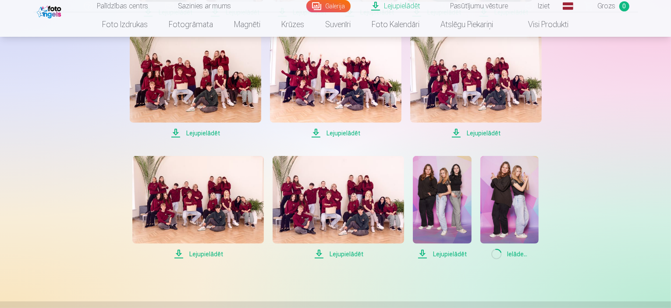
click at [347, 256] on span "Lejupielādēt" at bounding box center [339, 254] width 132 height 11
click at [200, 254] on span "Lejupielādēt" at bounding box center [198, 254] width 132 height 11
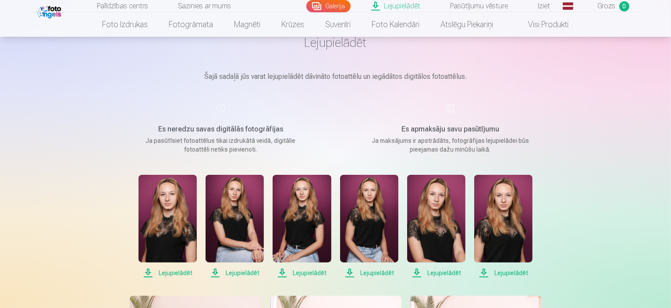
scroll to position [0, 0]
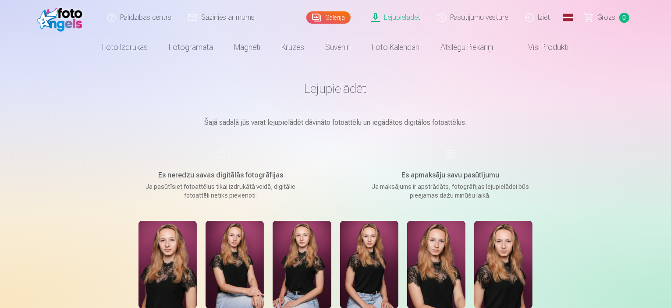
drag, startPoint x: 543, startPoint y: 17, endPoint x: 549, endPoint y: 19, distance: 6.5
click at [544, 17] on link "Iziet" at bounding box center [538, 17] width 42 height 35
